Goal: Task Accomplishment & Management: Use online tool/utility

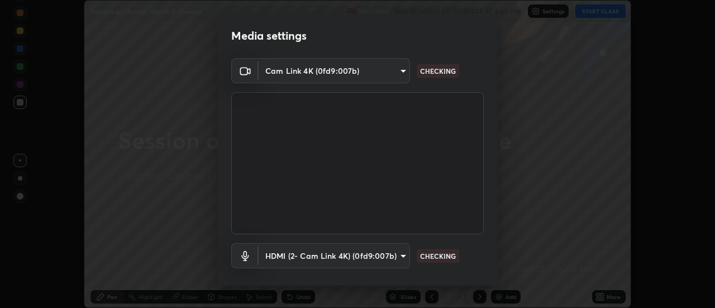
scroll to position [59, 0]
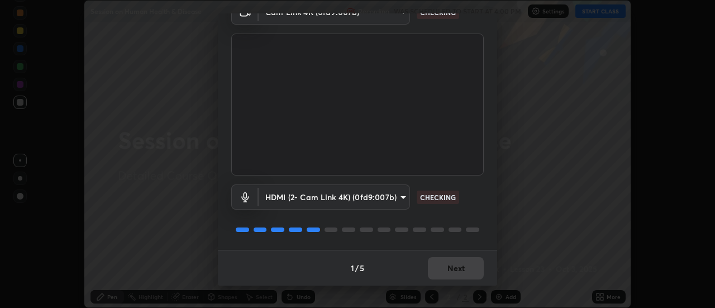
click at [459, 269] on div "1 / 5 Next" at bounding box center [357, 268] width 279 height 36
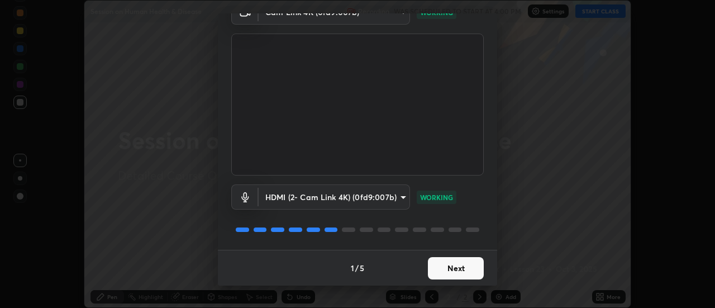
click at [460, 269] on button "Next" at bounding box center [456, 268] width 56 height 22
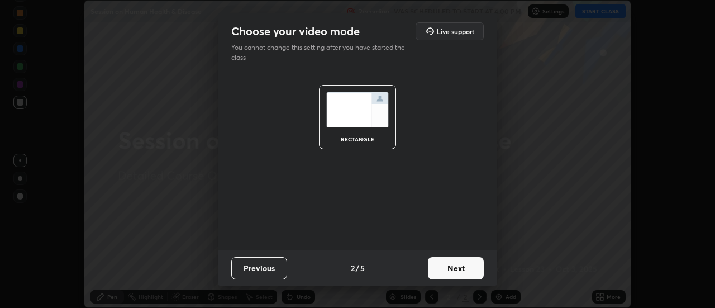
click at [458, 265] on button "Next" at bounding box center [456, 268] width 56 height 22
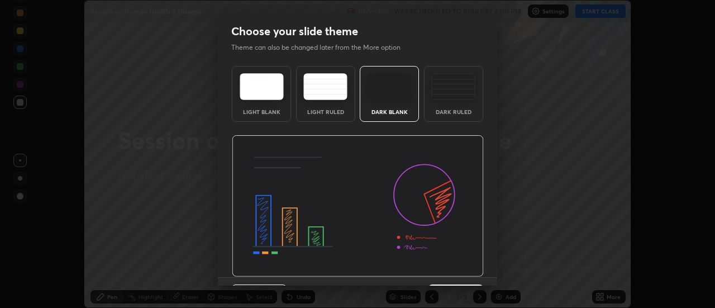
click at [449, 111] on div "Dark Ruled" at bounding box center [453, 112] width 45 height 6
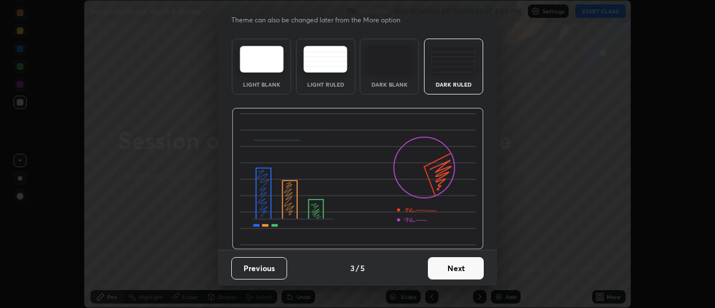
scroll to position [27, 0]
click at [445, 268] on button "Next" at bounding box center [456, 268] width 56 height 22
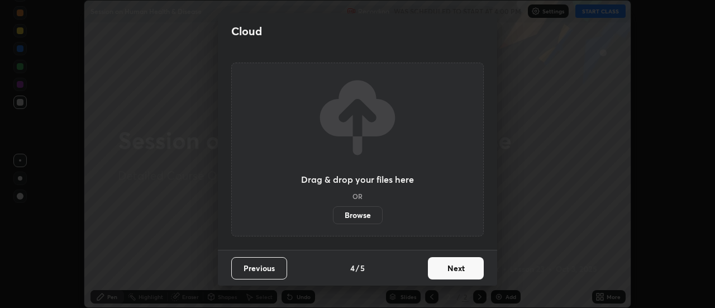
click at [444, 271] on button "Next" at bounding box center [456, 268] width 56 height 22
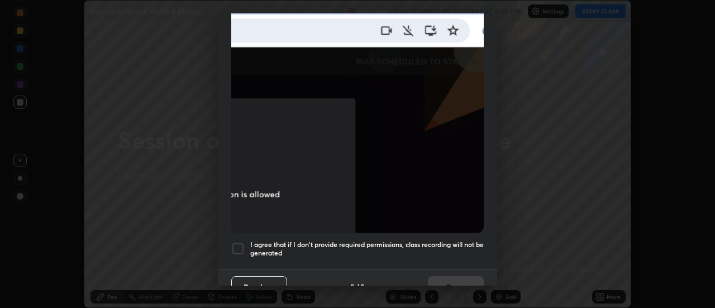
scroll to position [287, 0]
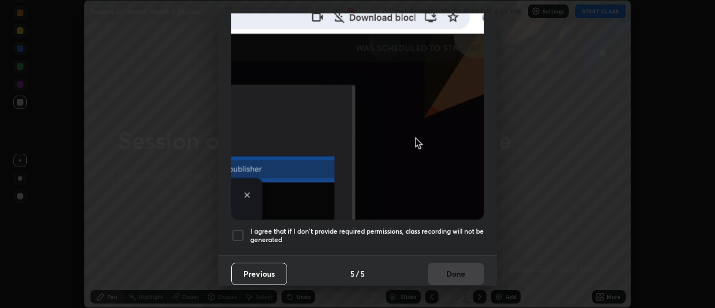
click at [237, 230] on div at bounding box center [237, 234] width 13 height 13
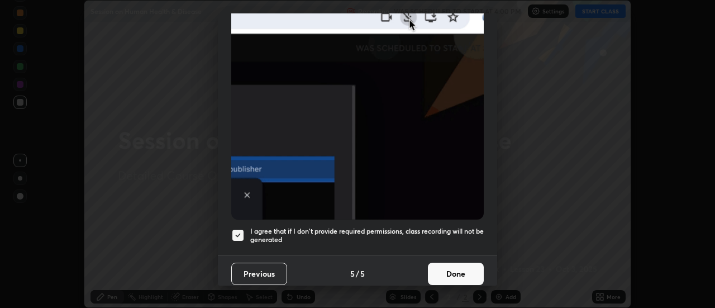
click at [462, 273] on button "Done" at bounding box center [456, 274] width 56 height 22
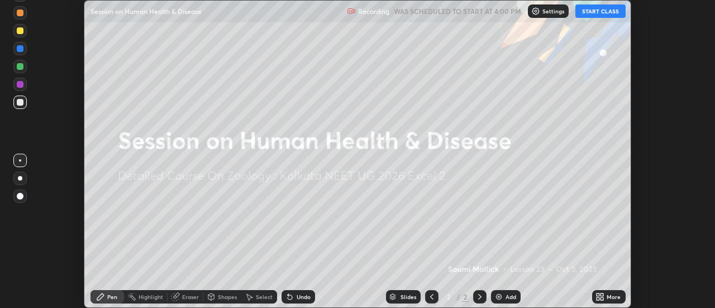
click at [585, 12] on button "START CLASS" at bounding box center [600, 10] width 50 height 13
